Goal: Task Accomplishment & Management: Use online tool/utility

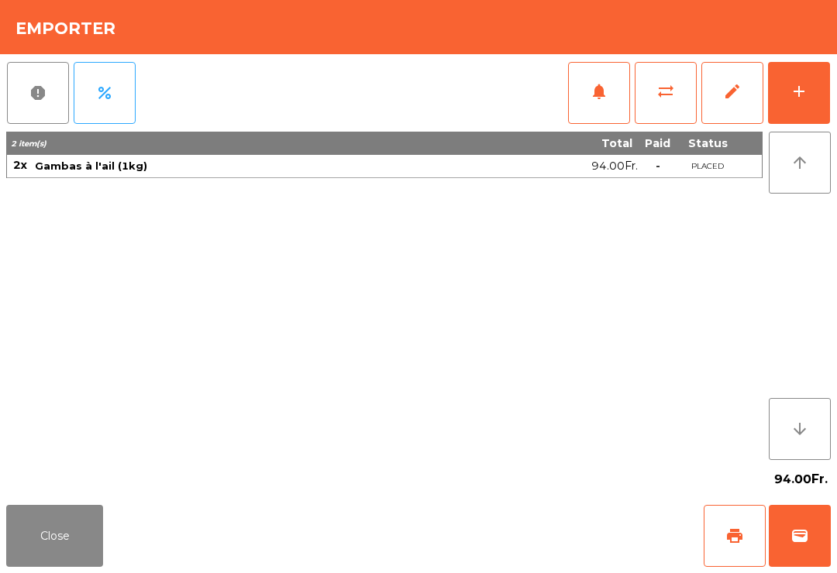
click at [807, 527] on span "wallet" at bounding box center [799, 536] width 19 height 19
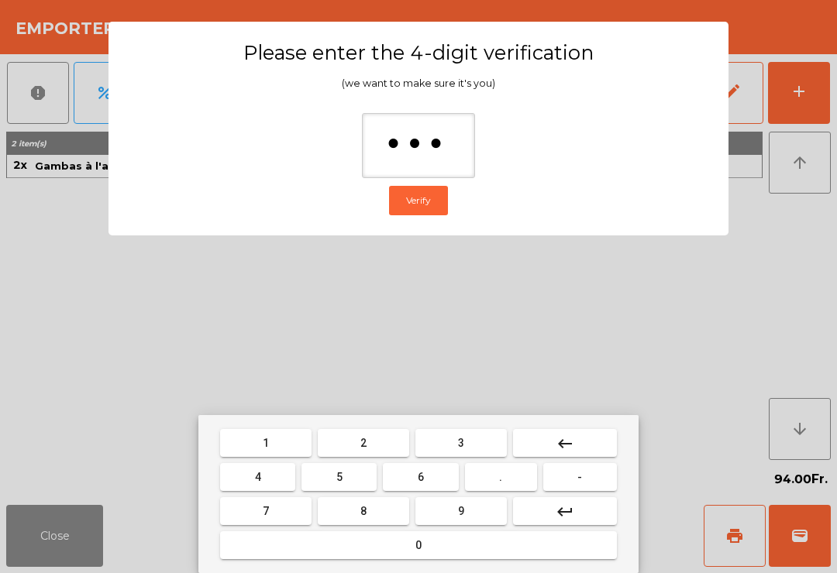
type input "****"
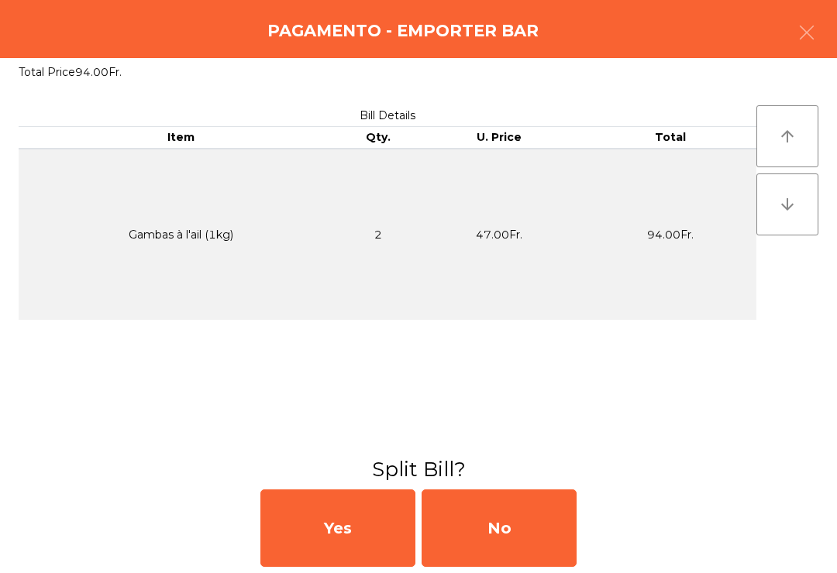
click at [540, 558] on div "No" at bounding box center [498, 528] width 155 height 77
click at [527, 553] on div "No" at bounding box center [498, 528] width 155 height 77
click at [527, 552] on div "No" at bounding box center [498, 528] width 155 height 77
click at [532, 537] on button "Open Drawer" at bounding box center [487, 550] width 146 height 38
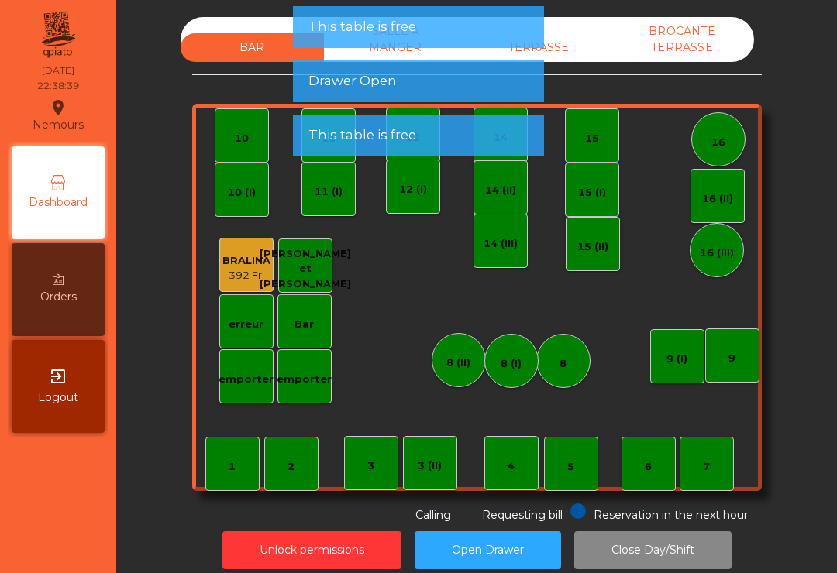
click at [567, 44] on div "TERRASSE" at bounding box center [538, 47] width 143 height 29
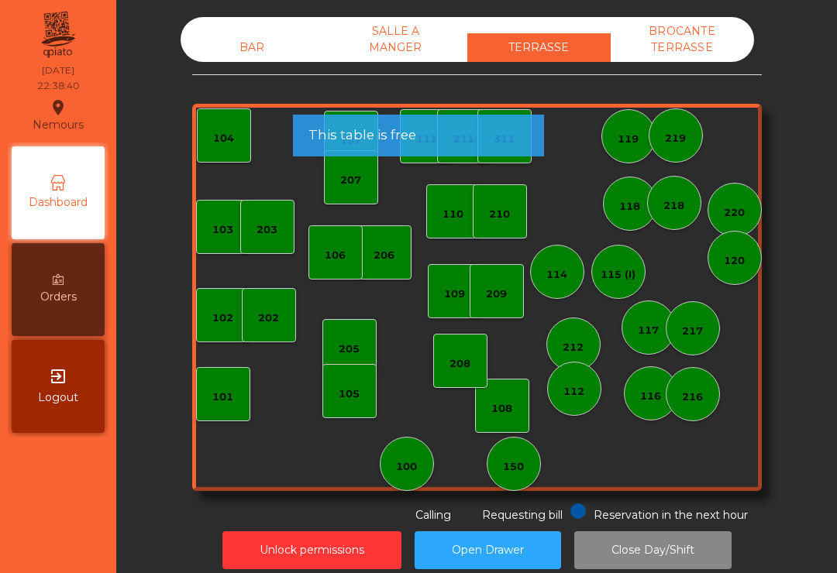
click at [404, 52] on app-alert "This table is free Drawer Open This table is free" at bounding box center [418, 87] width 251 height 163
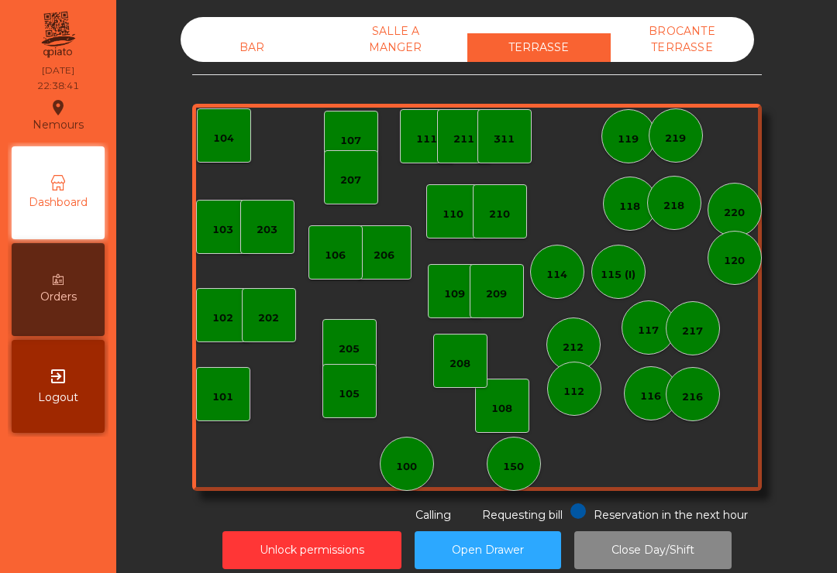
click at [397, 59] on div "SALLE A MANGER" at bounding box center [395, 39] width 143 height 45
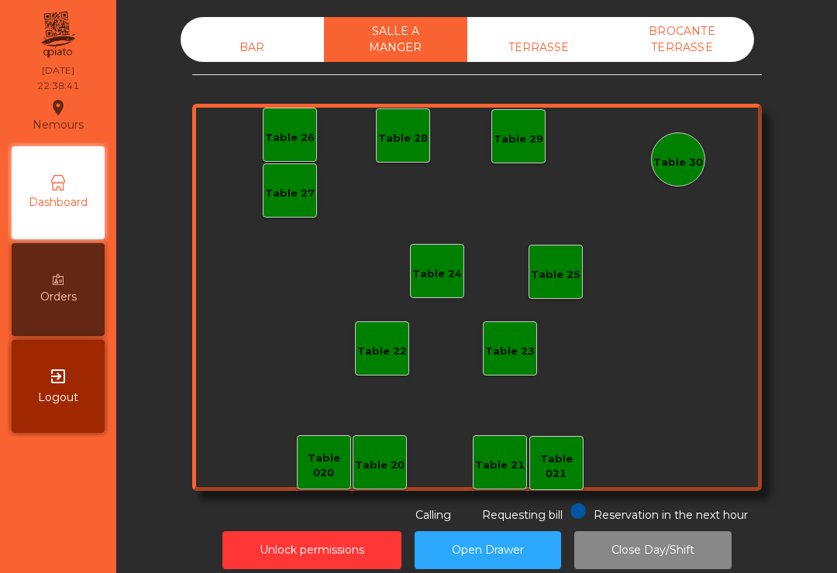
click at [719, 43] on div "BROCANTE TERRASSE" at bounding box center [681, 39] width 143 height 45
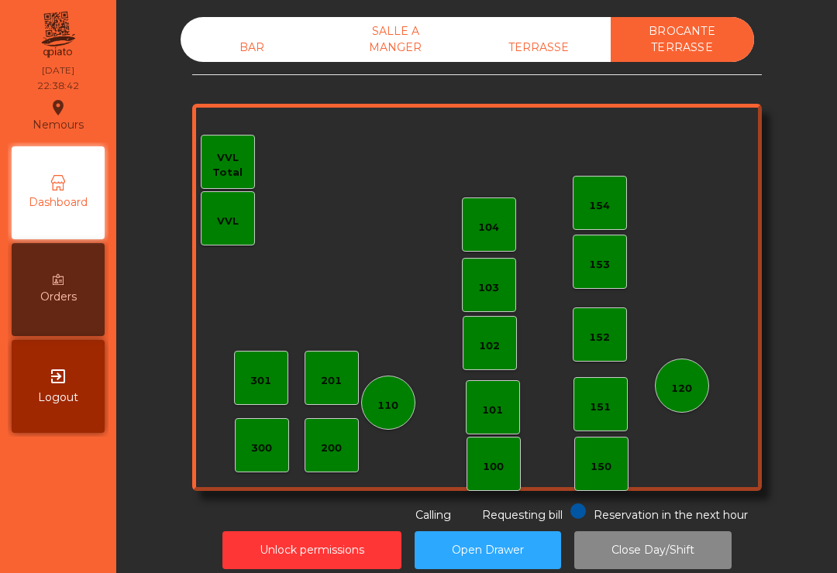
click at [258, 46] on div "BAR" at bounding box center [251, 47] width 143 height 29
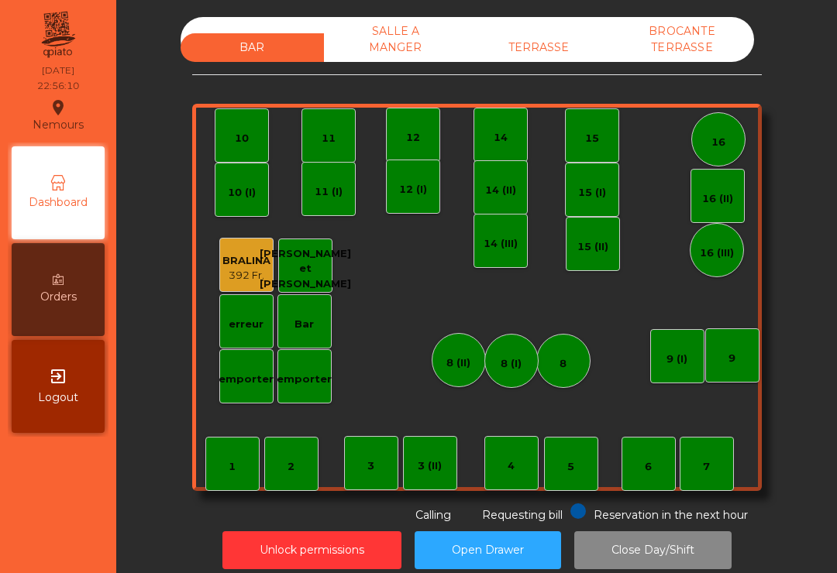
click at [659, 559] on button "Close Day/Shift" at bounding box center [652, 550] width 157 height 38
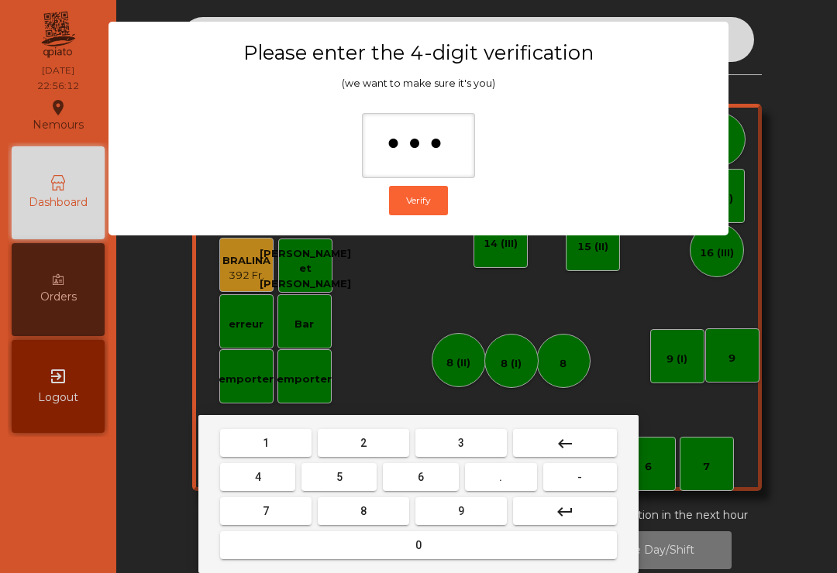
type input "****"
